Goal: Task Accomplishment & Management: Use online tool/utility

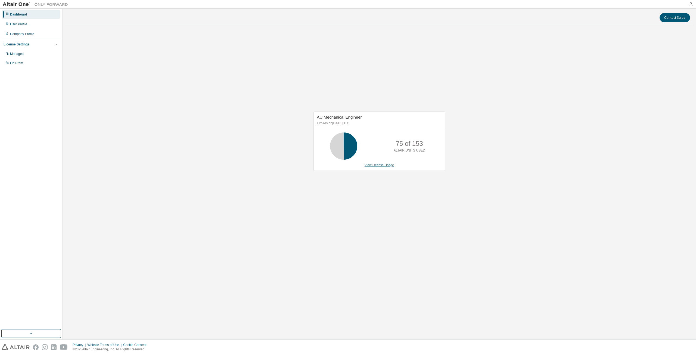
click at [377, 166] on link "View License Usage" at bounding box center [379, 165] width 30 height 4
click at [40, 13] on div "Dashboard" at bounding box center [31, 14] width 58 height 9
